Goal: Transaction & Acquisition: Purchase product/service

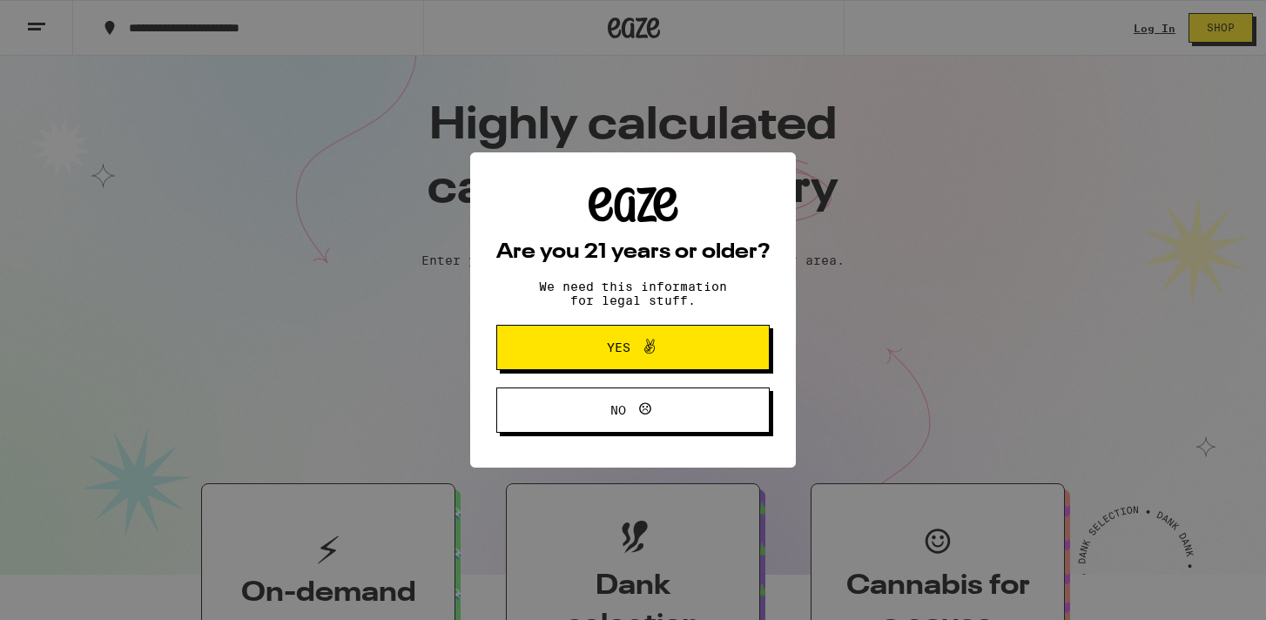
click at [676, 354] on span "Yes" at bounding box center [633, 347] width 132 height 23
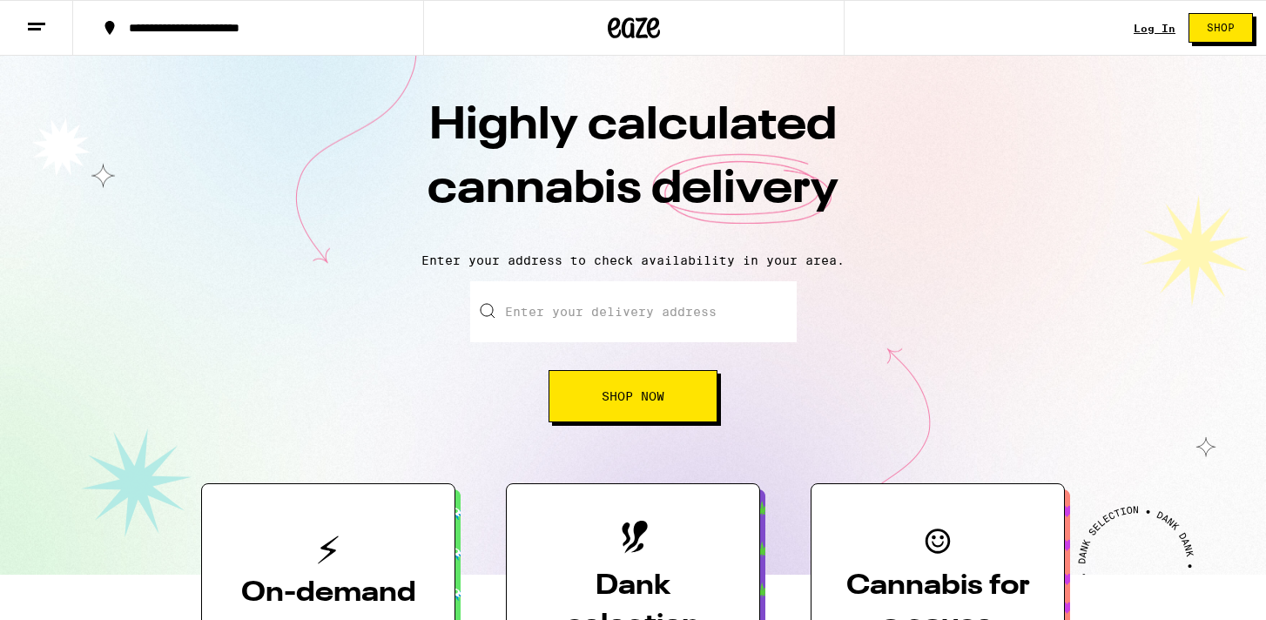
click at [599, 307] on input "Enter your delivery address" at bounding box center [633, 311] width 327 height 61
click at [1150, 27] on link "Log In" at bounding box center [1155, 28] width 42 height 11
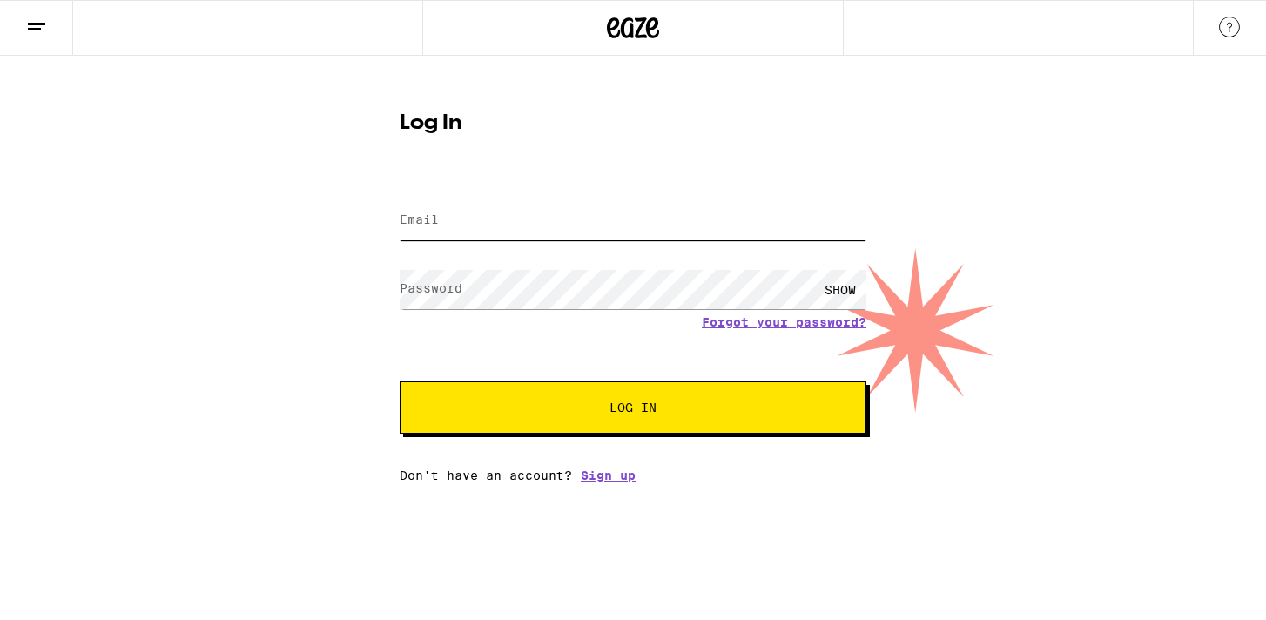
click at [670, 219] on input "Email" at bounding box center [633, 220] width 467 height 39
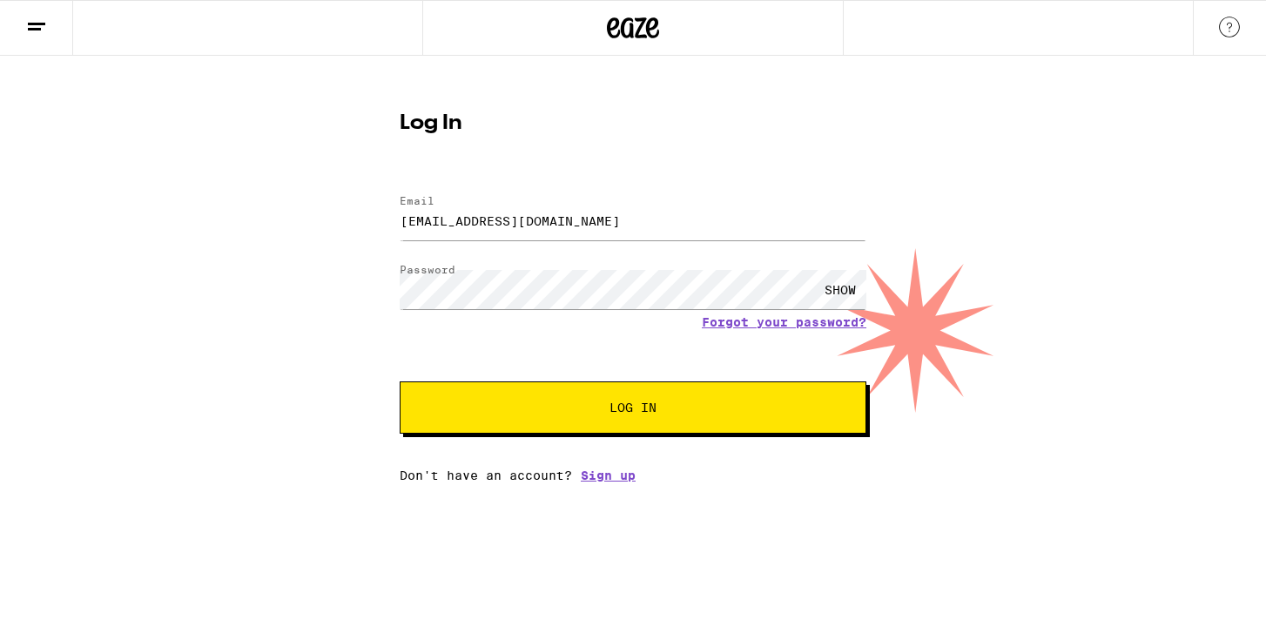
click at [693, 420] on button "Log In" at bounding box center [633, 408] width 467 height 52
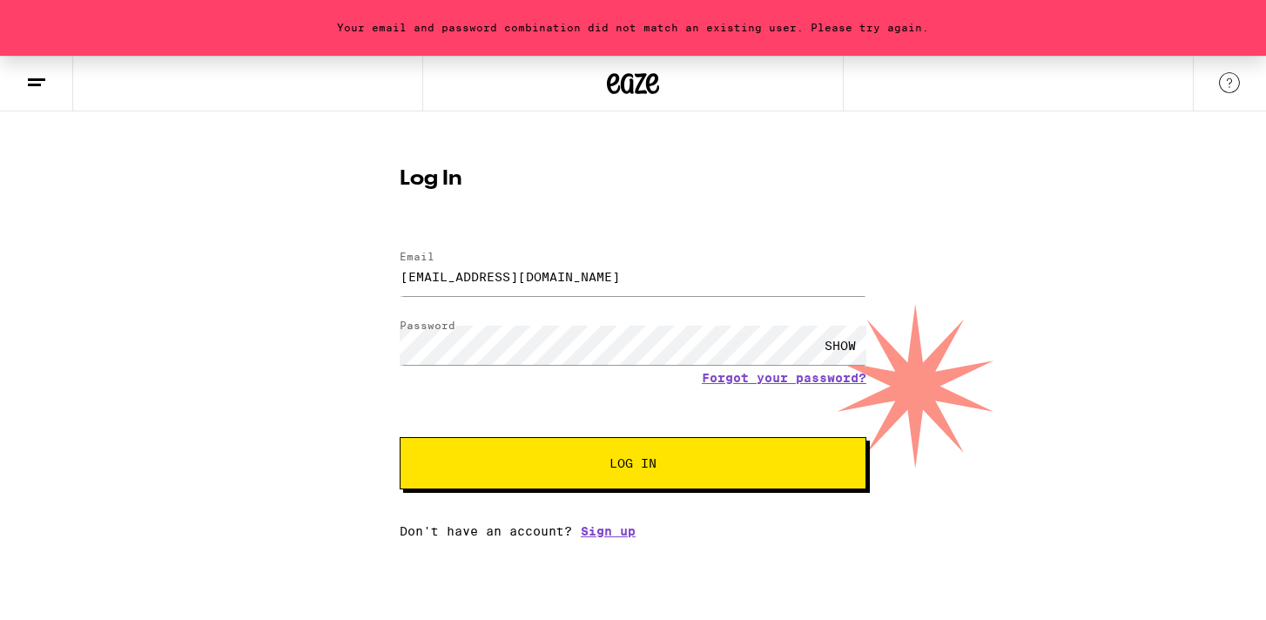
click at [621, 476] on button "Log In" at bounding box center [633, 463] width 467 height 52
drag, startPoint x: 520, startPoint y: 277, endPoint x: 365, endPoint y: 285, distance: 155.2
click at [362, 285] on div "Your email and password combination did not match an existing user. Please try …" at bounding box center [633, 297] width 1266 height 483
type input "homershea1969@gmail.com"
click at [572, 458] on button "Log In" at bounding box center [633, 463] width 467 height 52
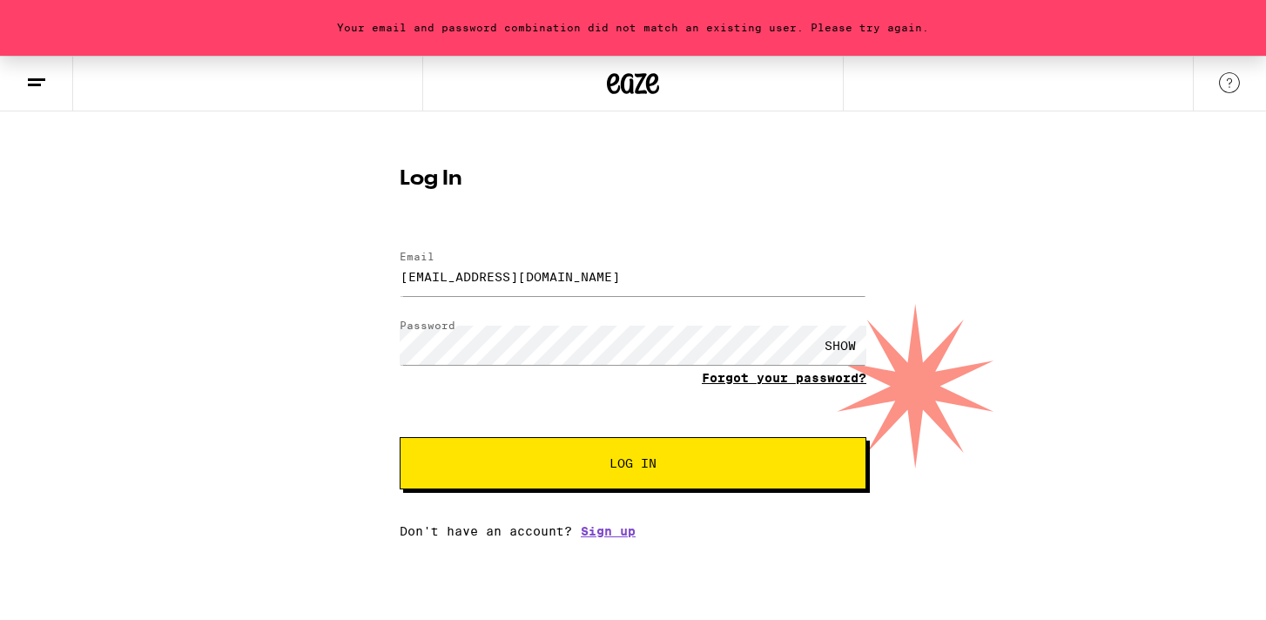
click at [777, 379] on link "Forgot your password?" at bounding box center [784, 378] width 165 height 14
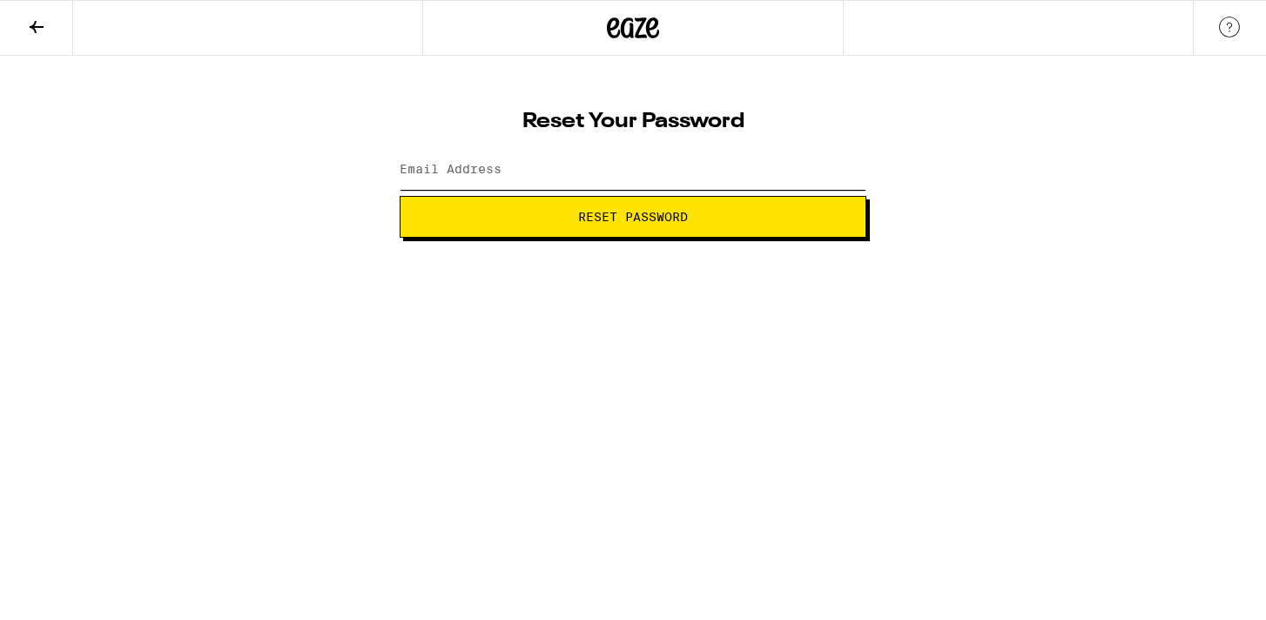
click at [552, 169] on input "Email Address" at bounding box center [633, 170] width 467 height 39
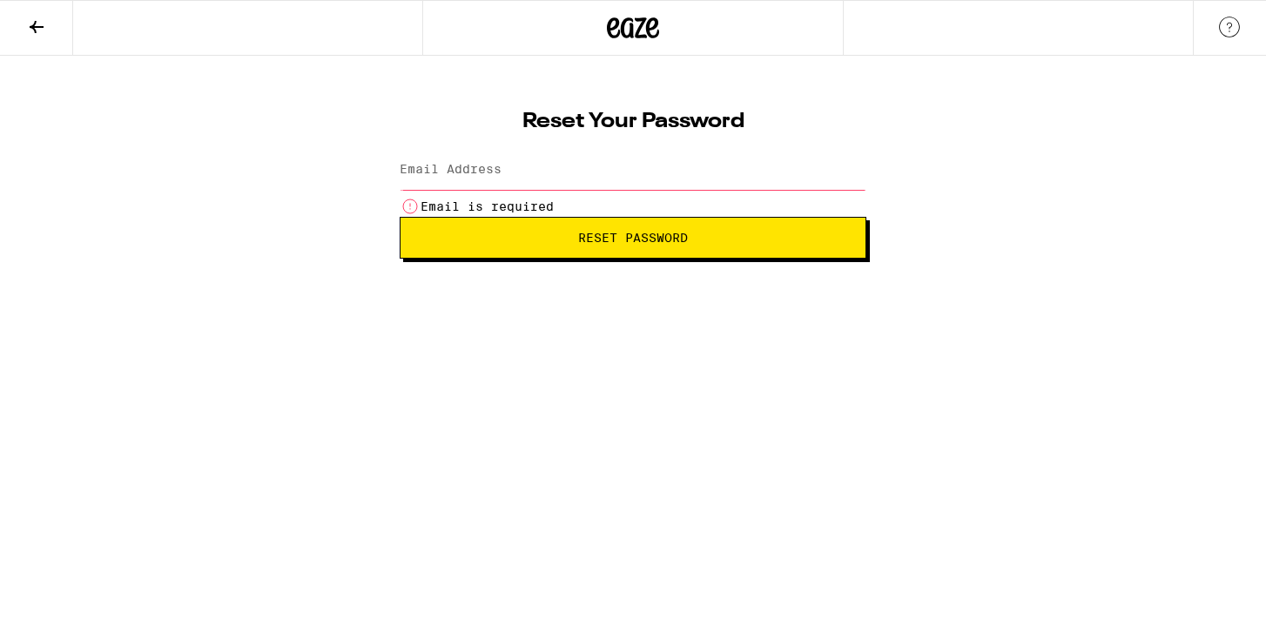
click at [574, 168] on input "Email Address" at bounding box center [633, 170] width 467 height 39
type input "homershea1969@gmail.com"
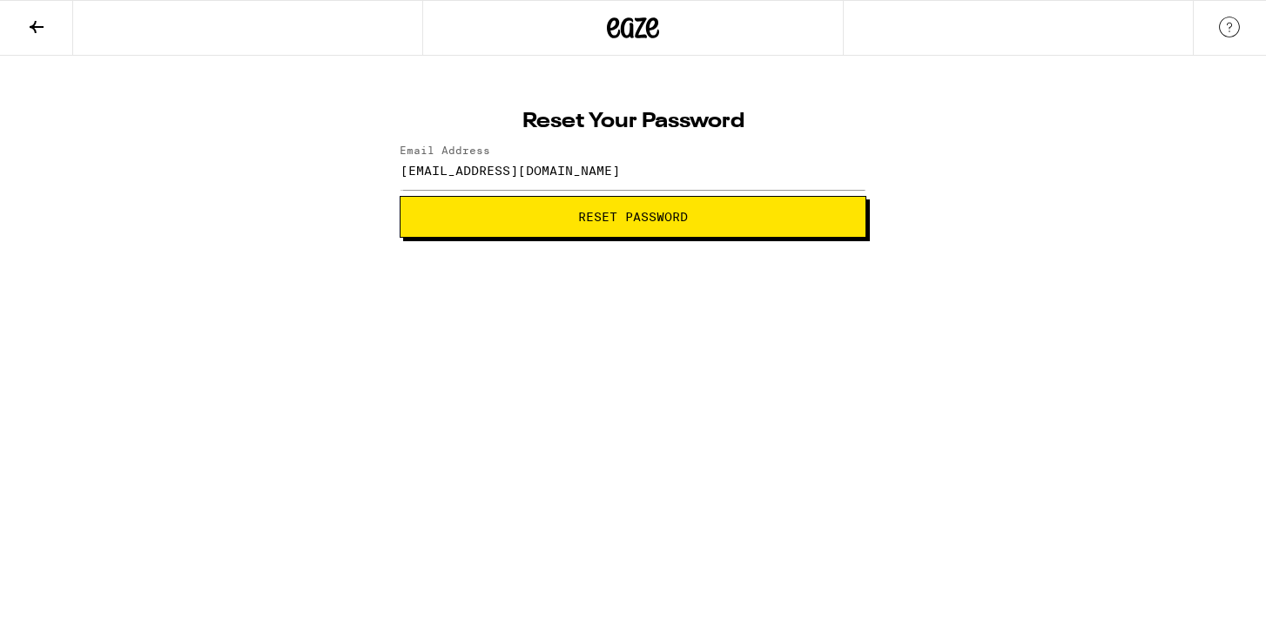
click at [548, 222] on span "Reset Password" at bounding box center [633, 217] width 437 height 12
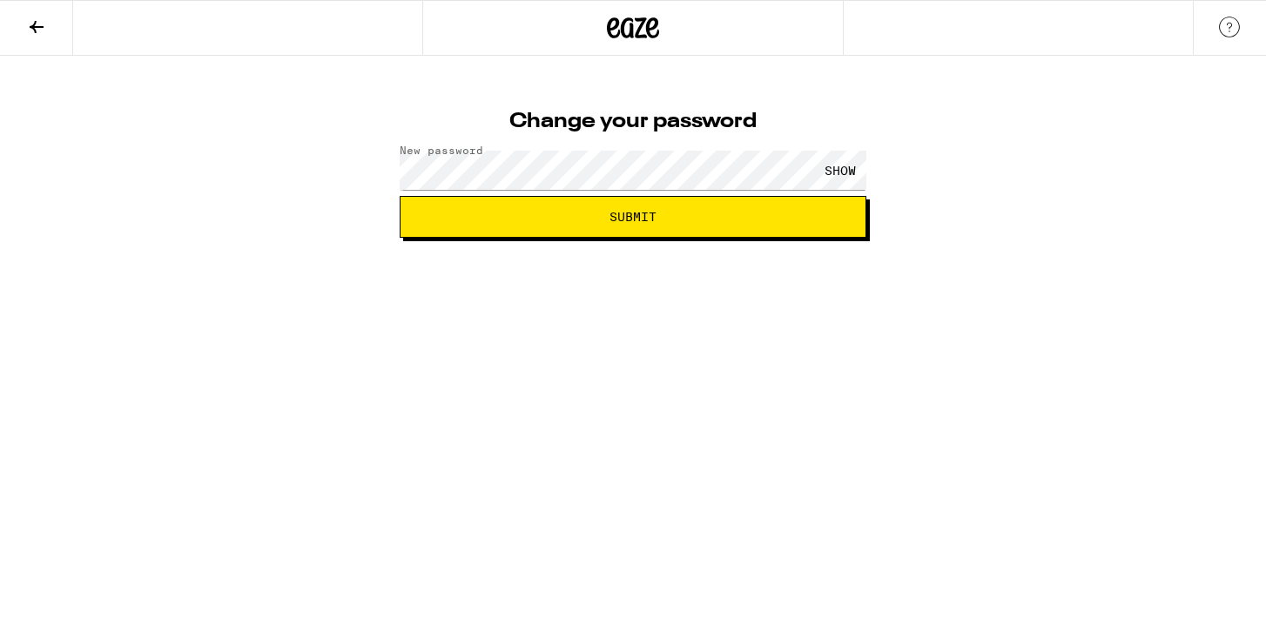
click at [635, 227] on button "Submit" at bounding box center [633, 217] width 467 height 42
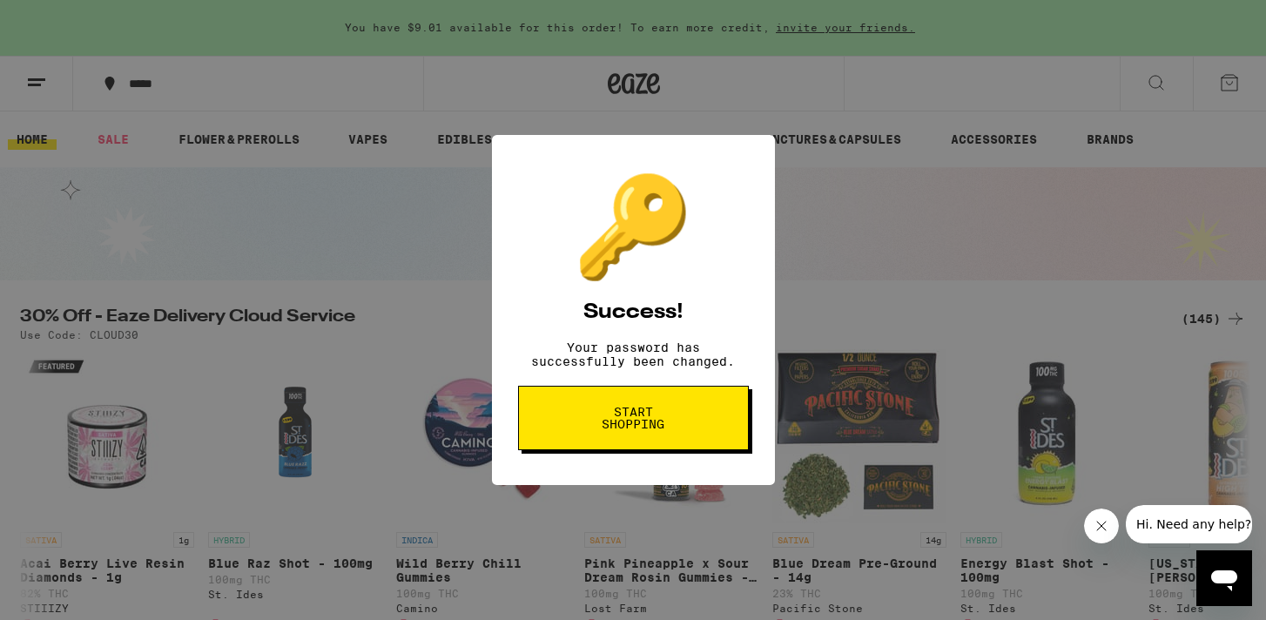
click at [658, 430] on span "Start shopping" at bounding box center [634, 418] width 90 height 24
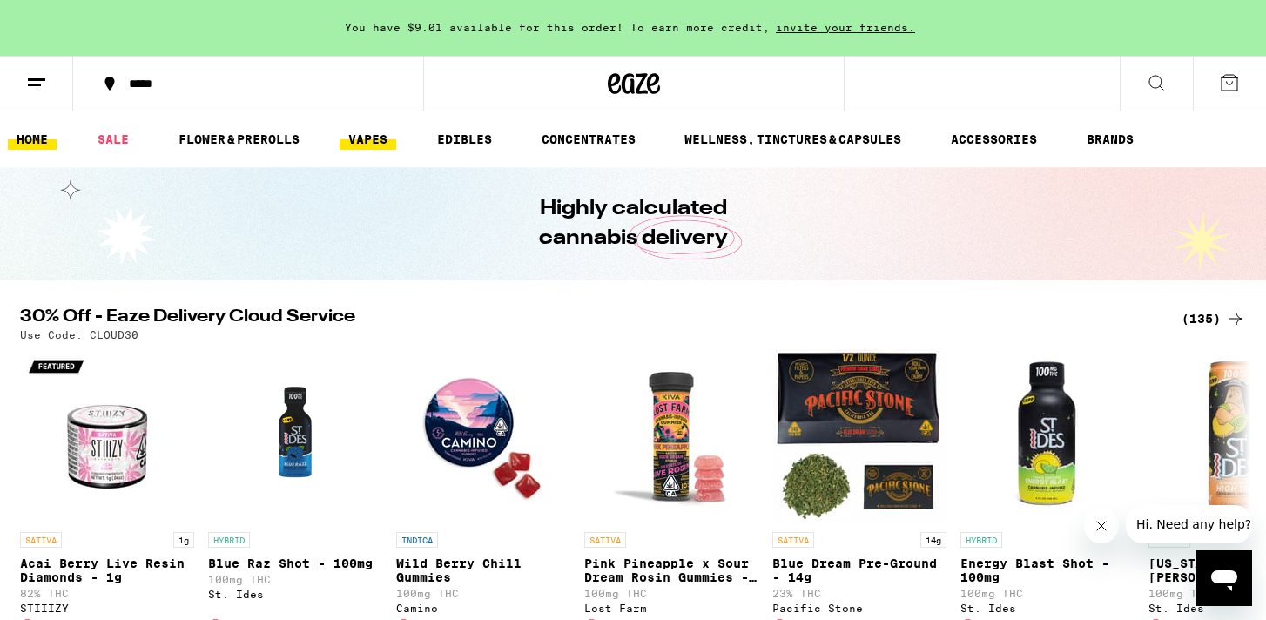
click at [363, 143] on link "VAPES" at bounding box center [368, 139] width 57 height 21
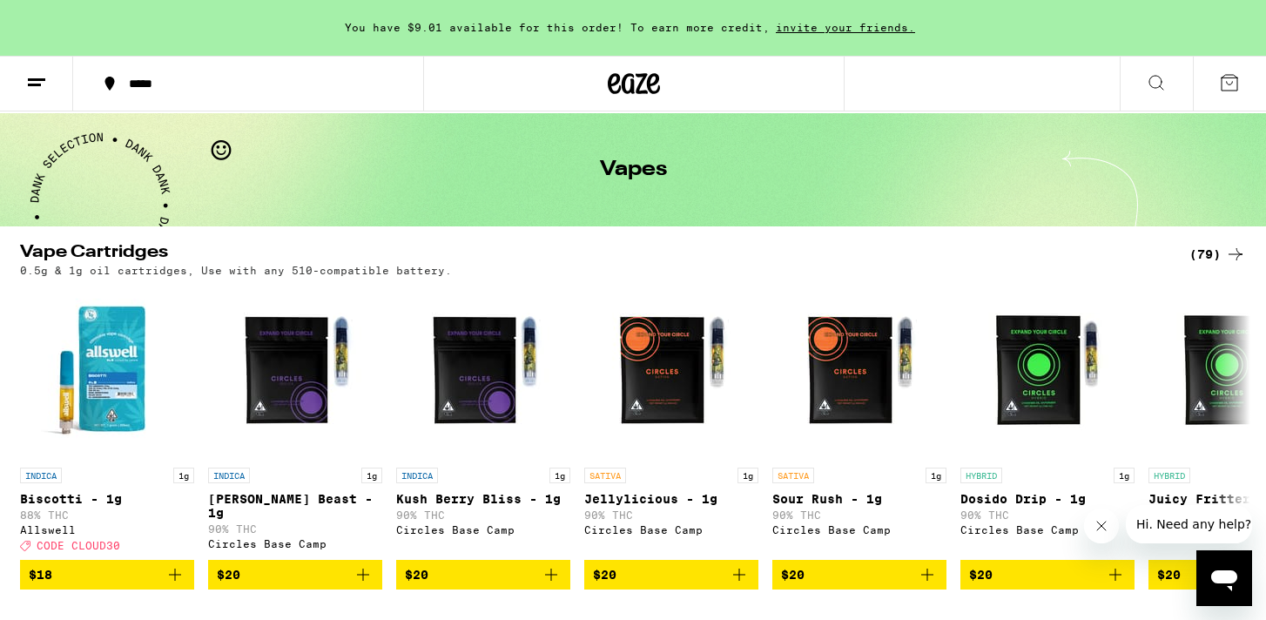
scroll to position [42, 0]
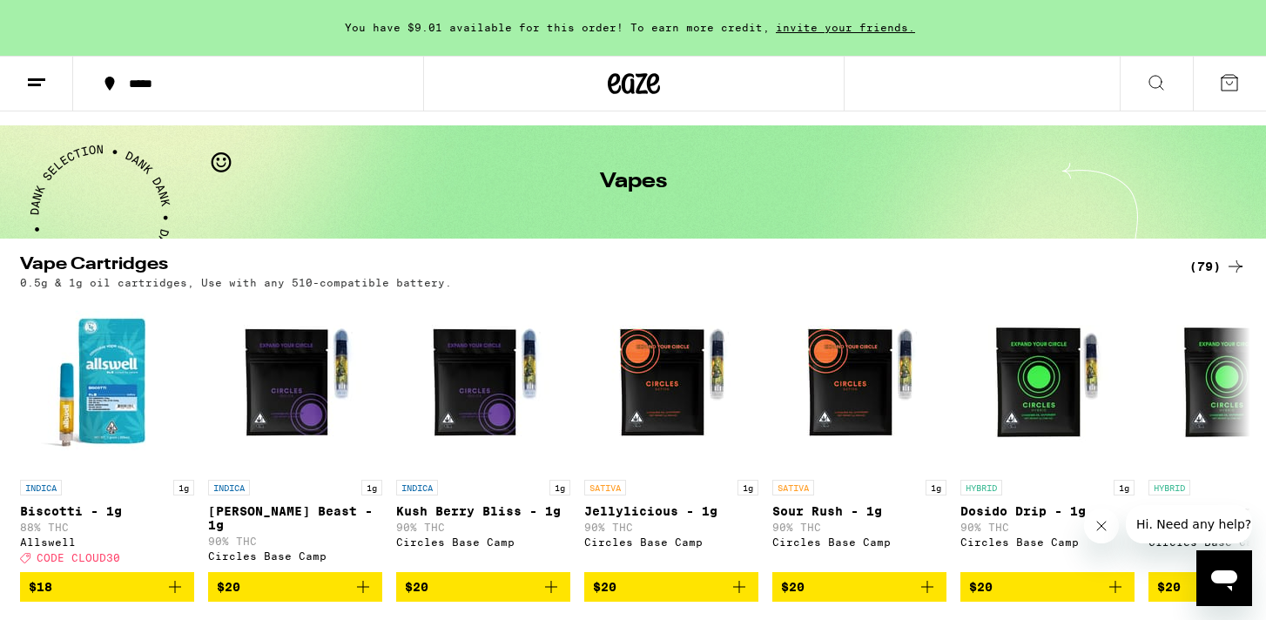
click at [1199, 270] on div "(79)" at bounding box center [1218, 266] width 57 height 21
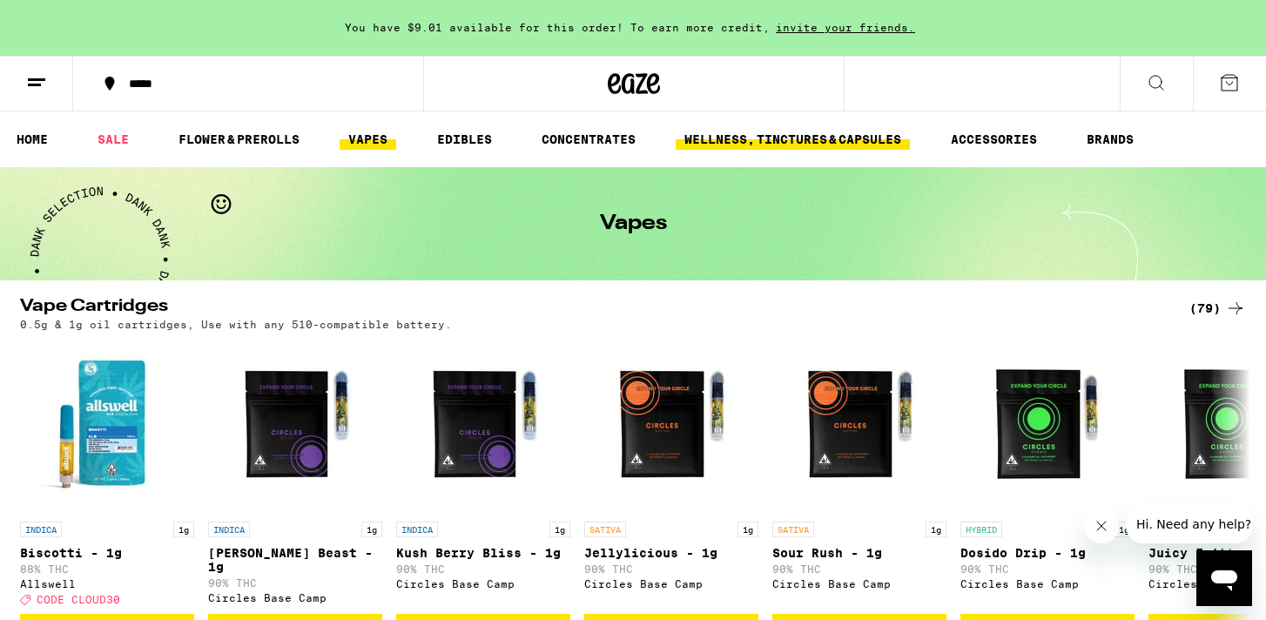
click at [784, 140] on link "WELLNESS, TINCTURES & CAPSULES" at bounding box center [793, 139] width 234 height 21
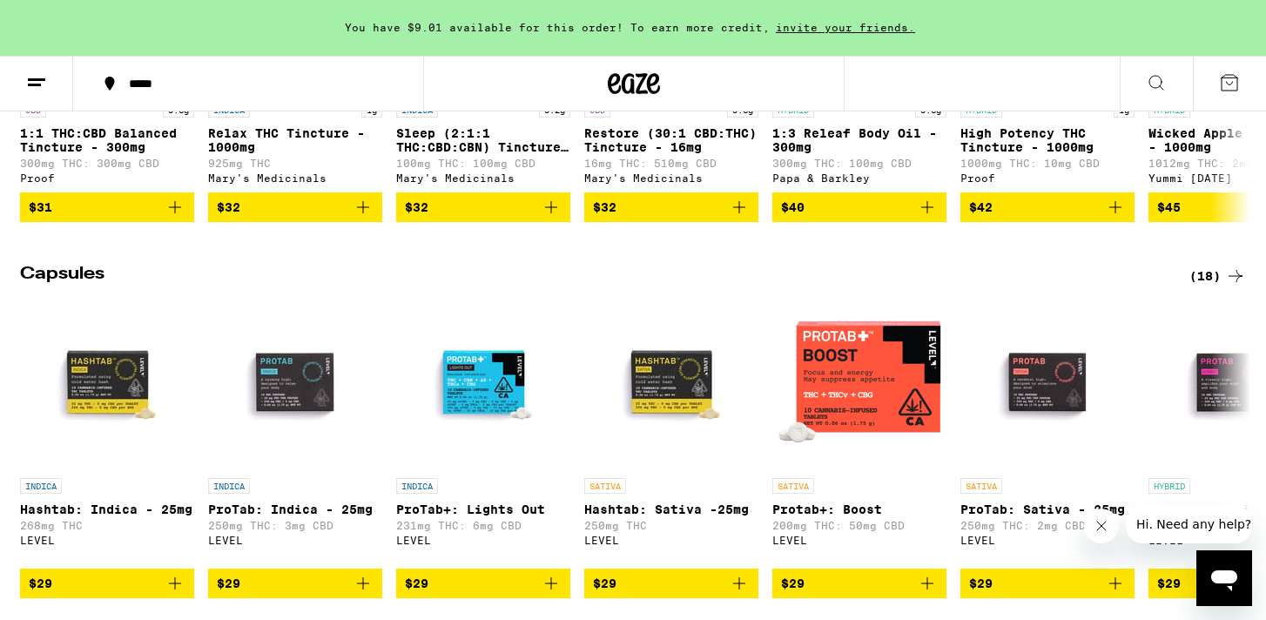
scroll to position [801, 0]
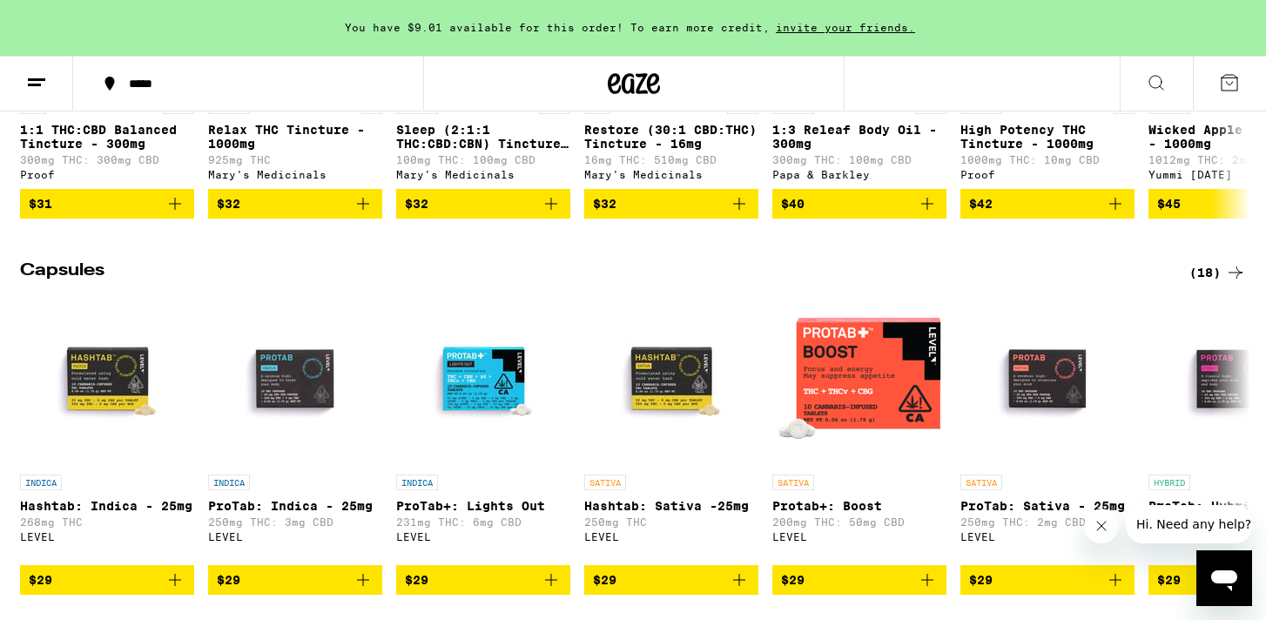
click at [1210, 283] on div "(18)" at bounding box center [1218, 272] width 57 height 21
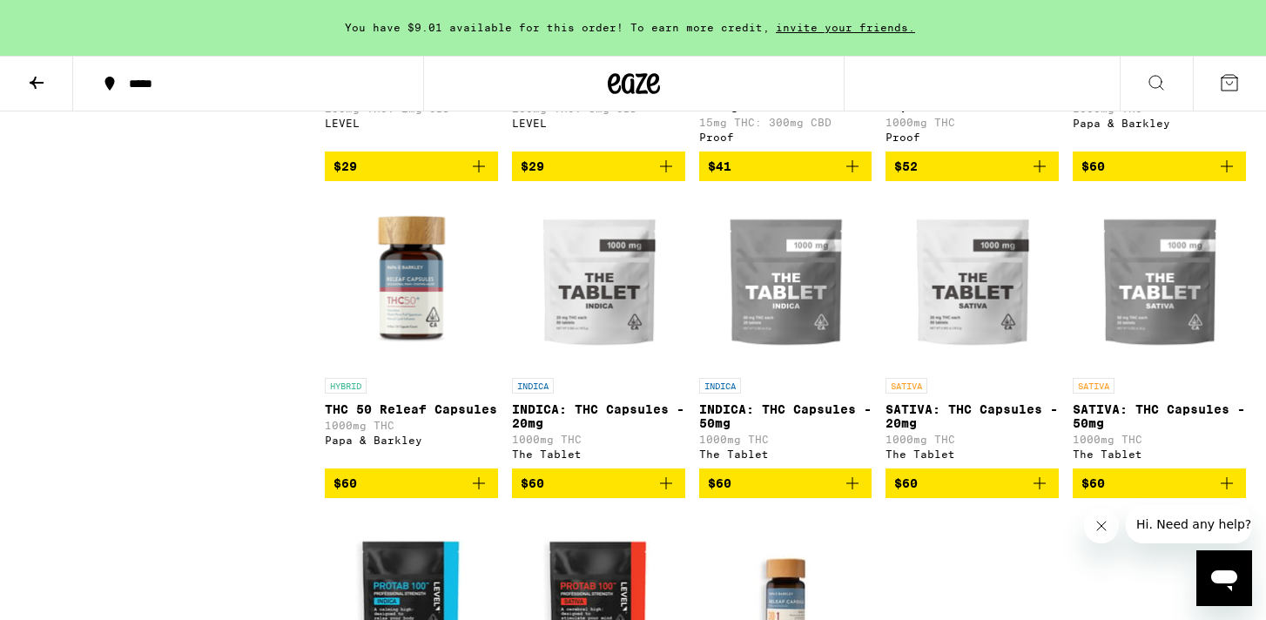
scroll to position [732, 0]
